Goal: Find specific page/section: Find specific page/section

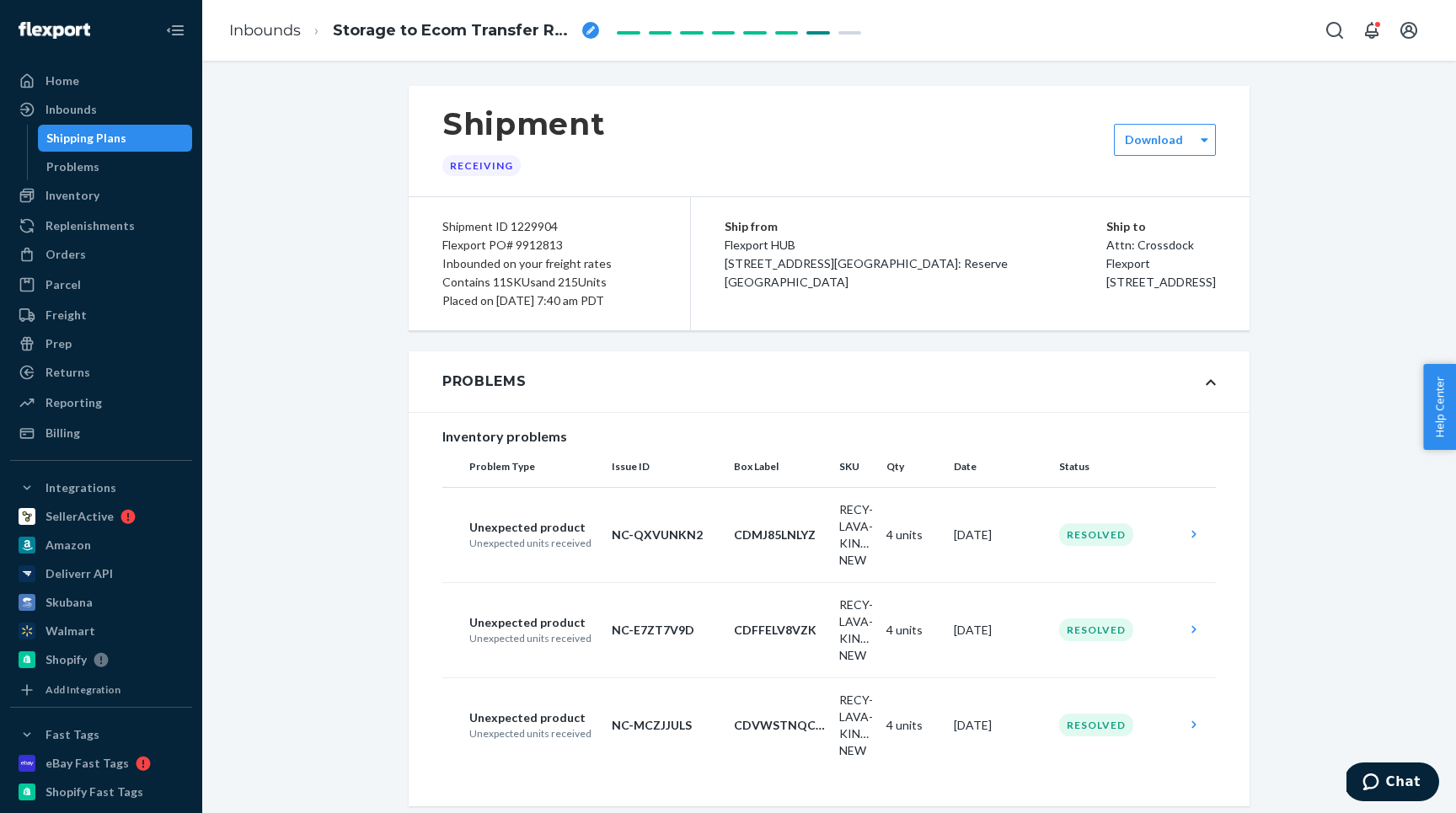
click at [67, 75] on div "Home" at bounding box center [62, 81] width 34 height 17
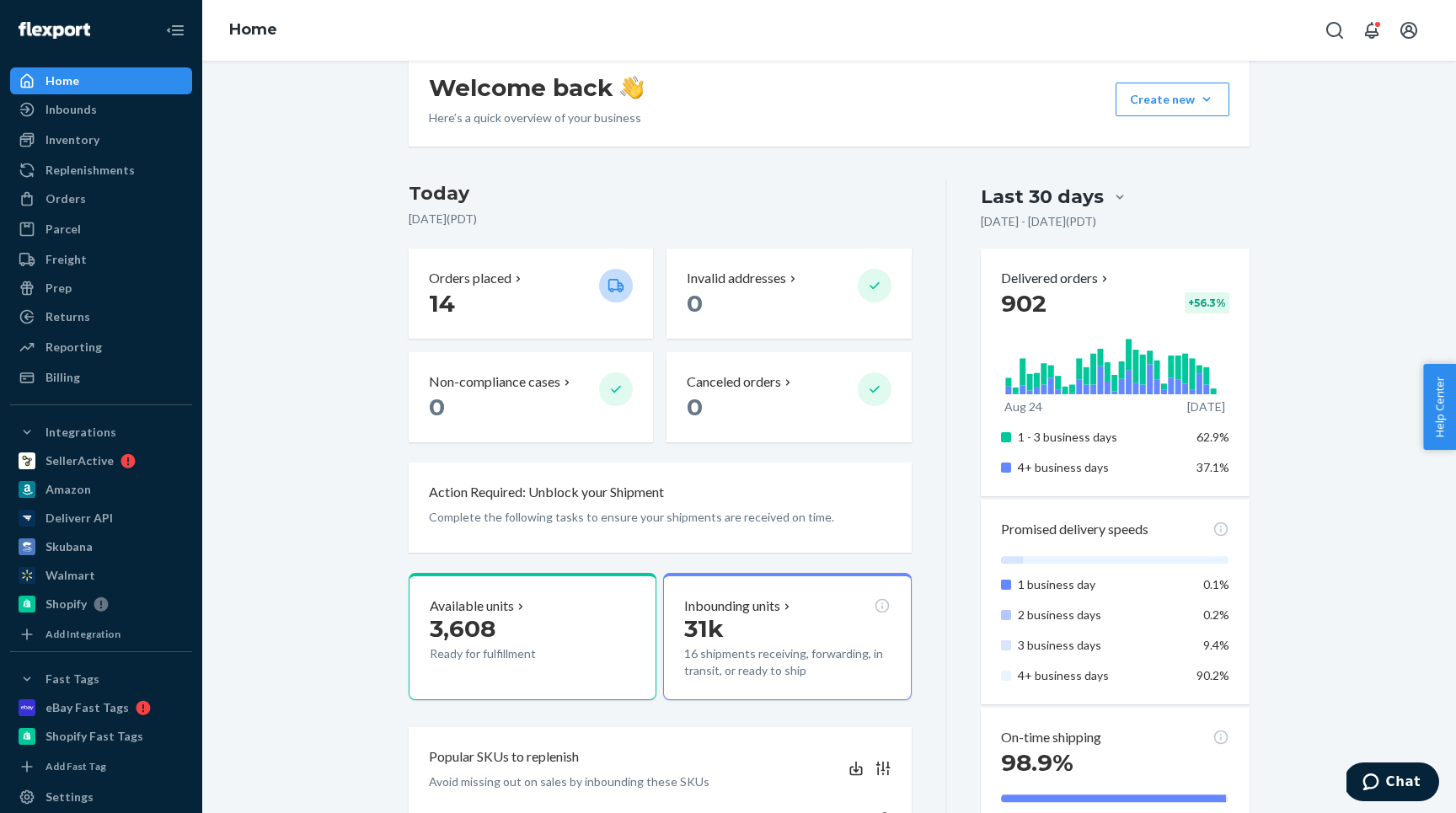
scroll to position [32, 0]
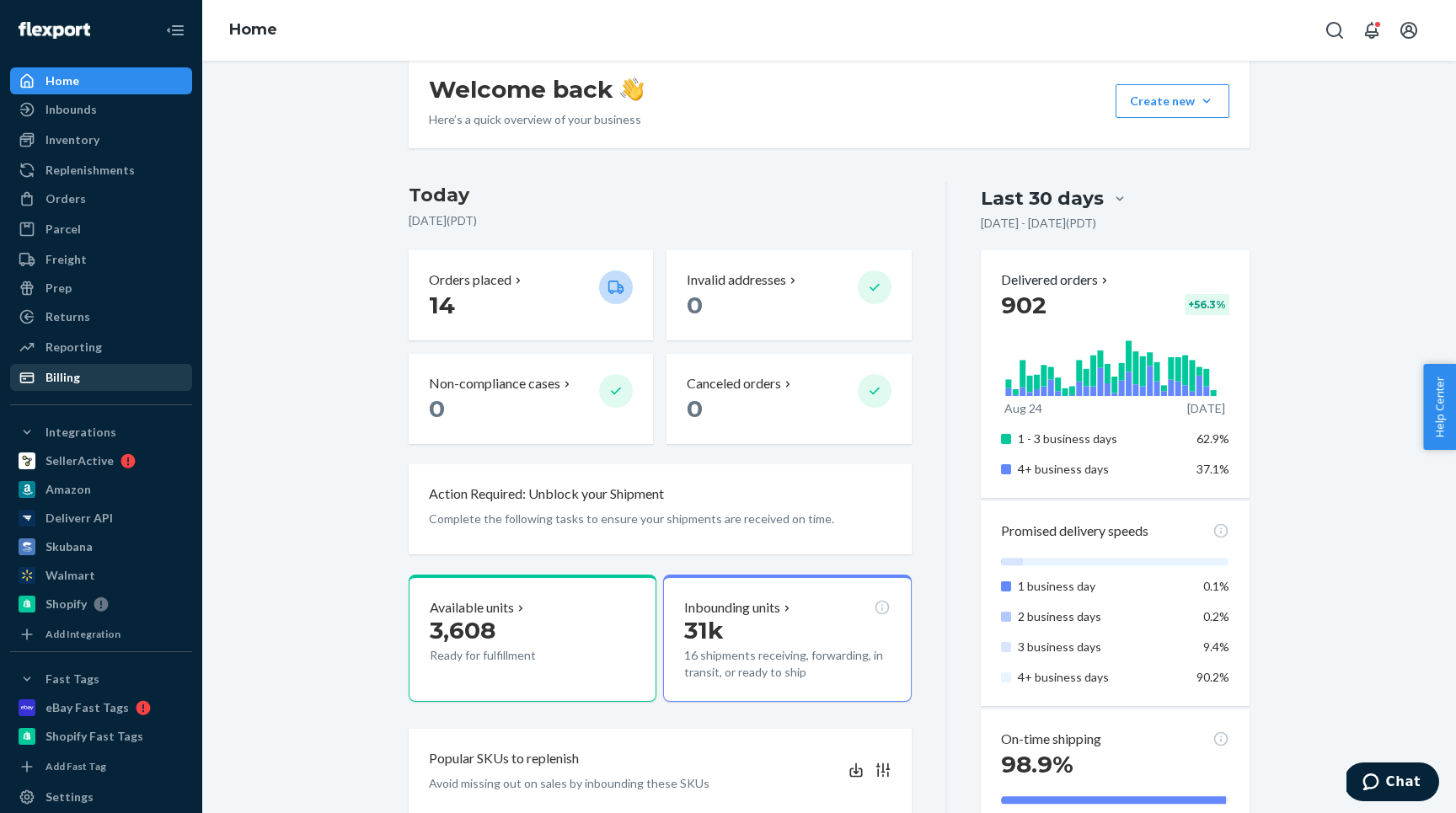
click at [68, 382] on div "Billing" at bounding box center [62, 377] width 35 height 17
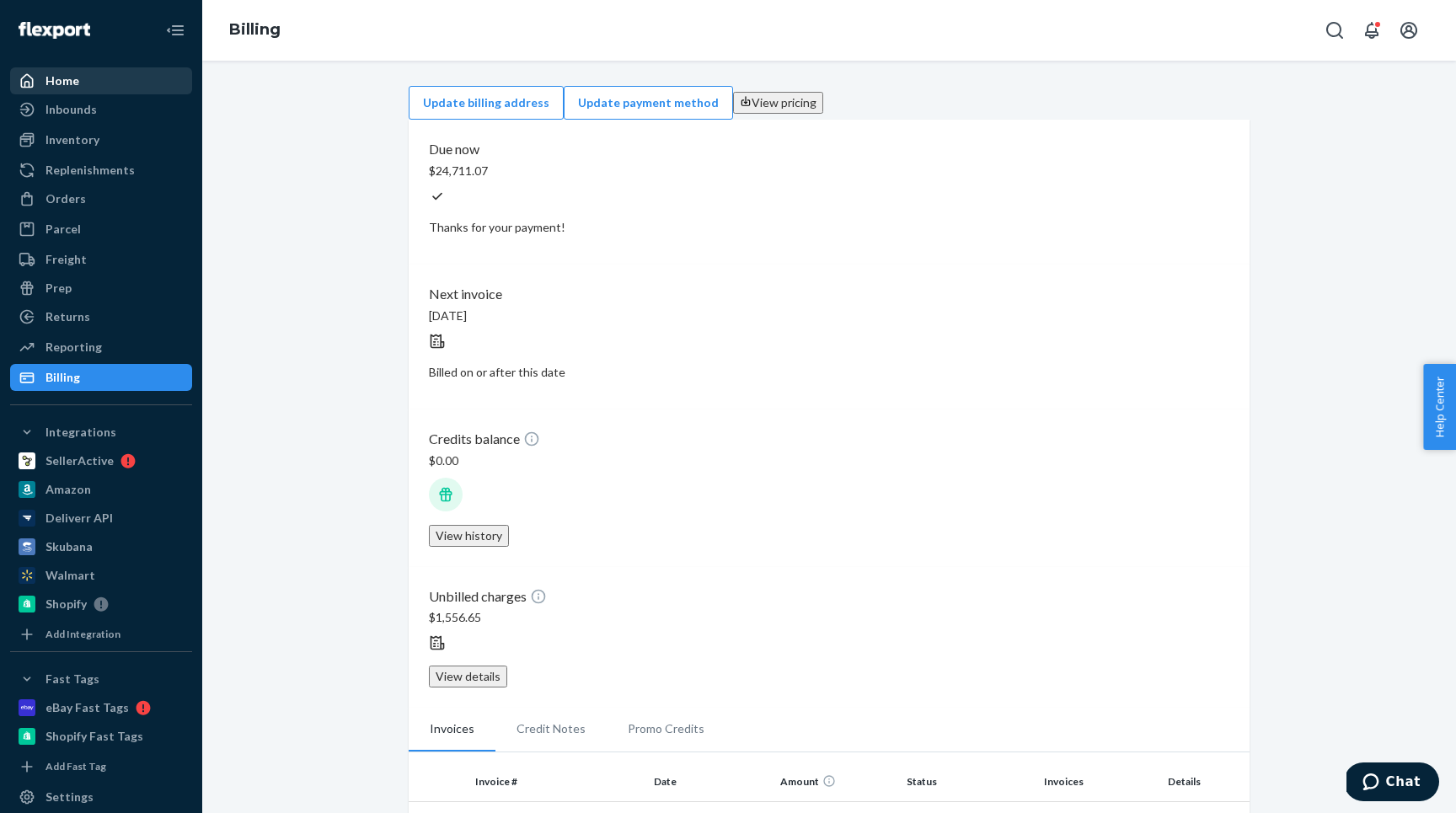
click at [79, 88] on div "Home" at bounding box center [100, 81] width 178 height 24
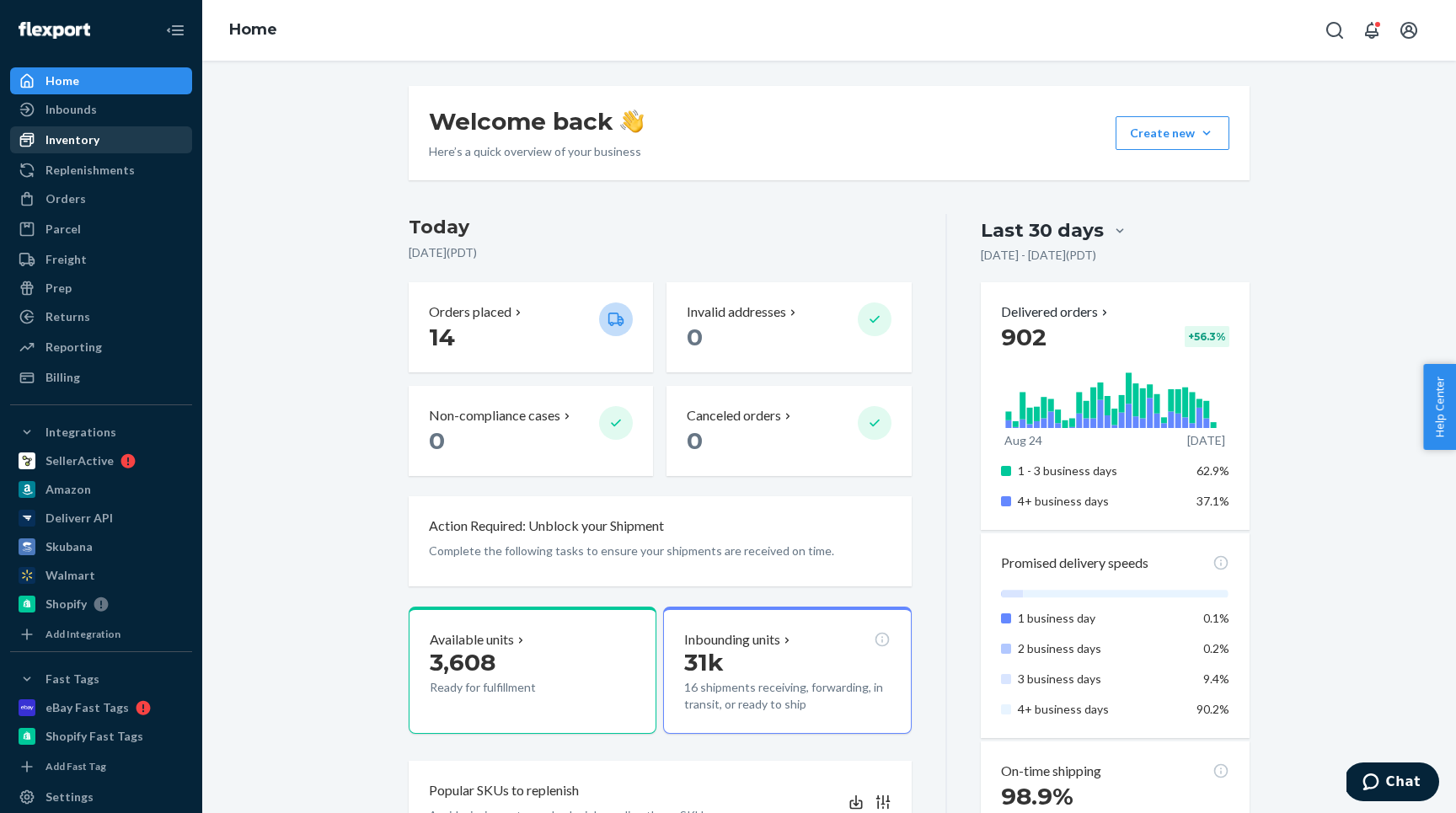
click at [69, 148] on div "Inventory" at bounding box center [100, 139] width 178 height 24
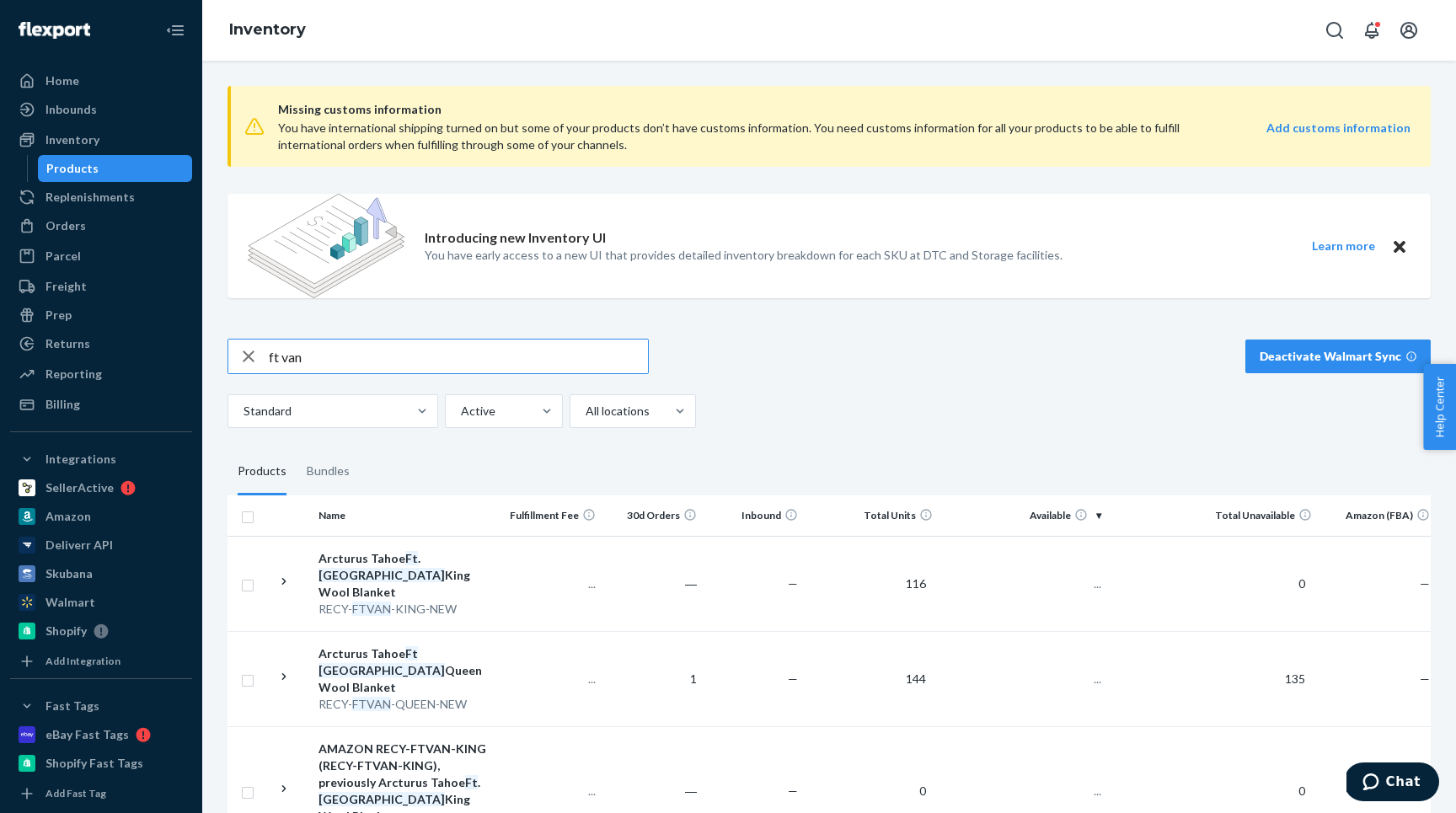
click at [377, 351] on input "ft van" at bounding box center [458, 357] width 379 height 34
type input "SAGE"
